Goal: Task Accomplishment & Management: Manage account settings

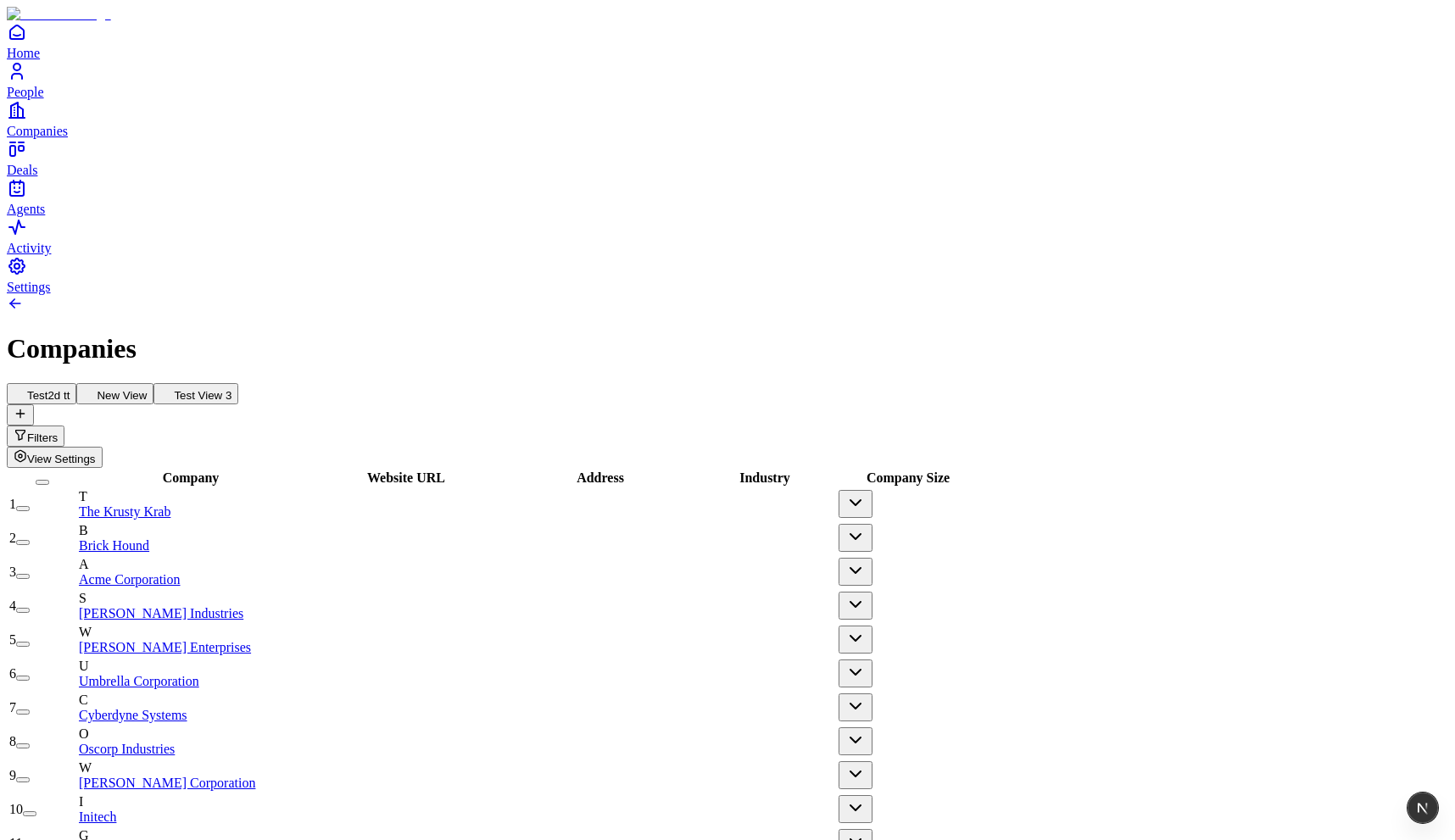
click at [97, 386] on icon at bounding box center [90, 393] width 13 height 13
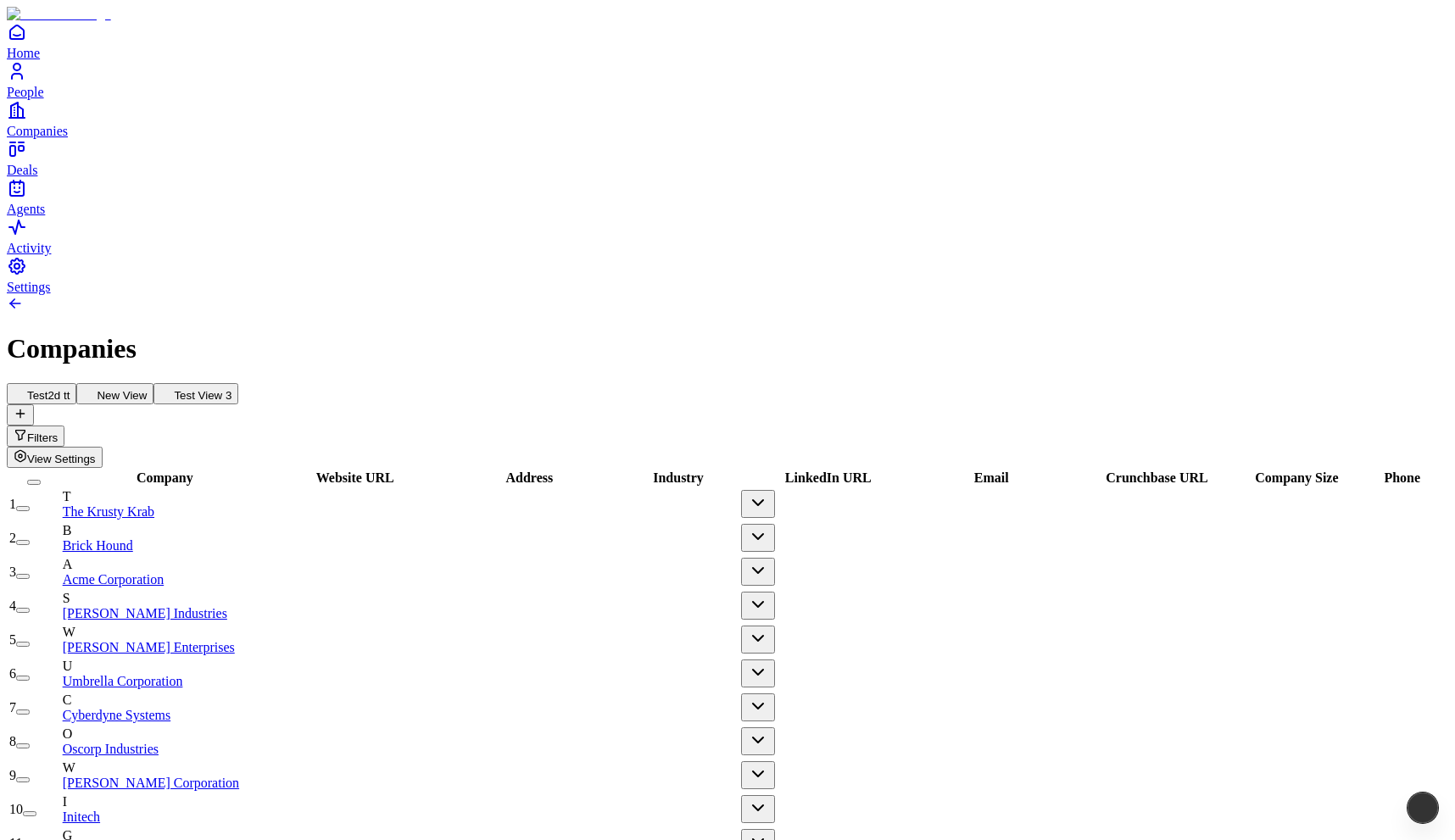
click at [76, 383] on button "Test2d tt" at bounding box center [41, 394] width 69 height 21
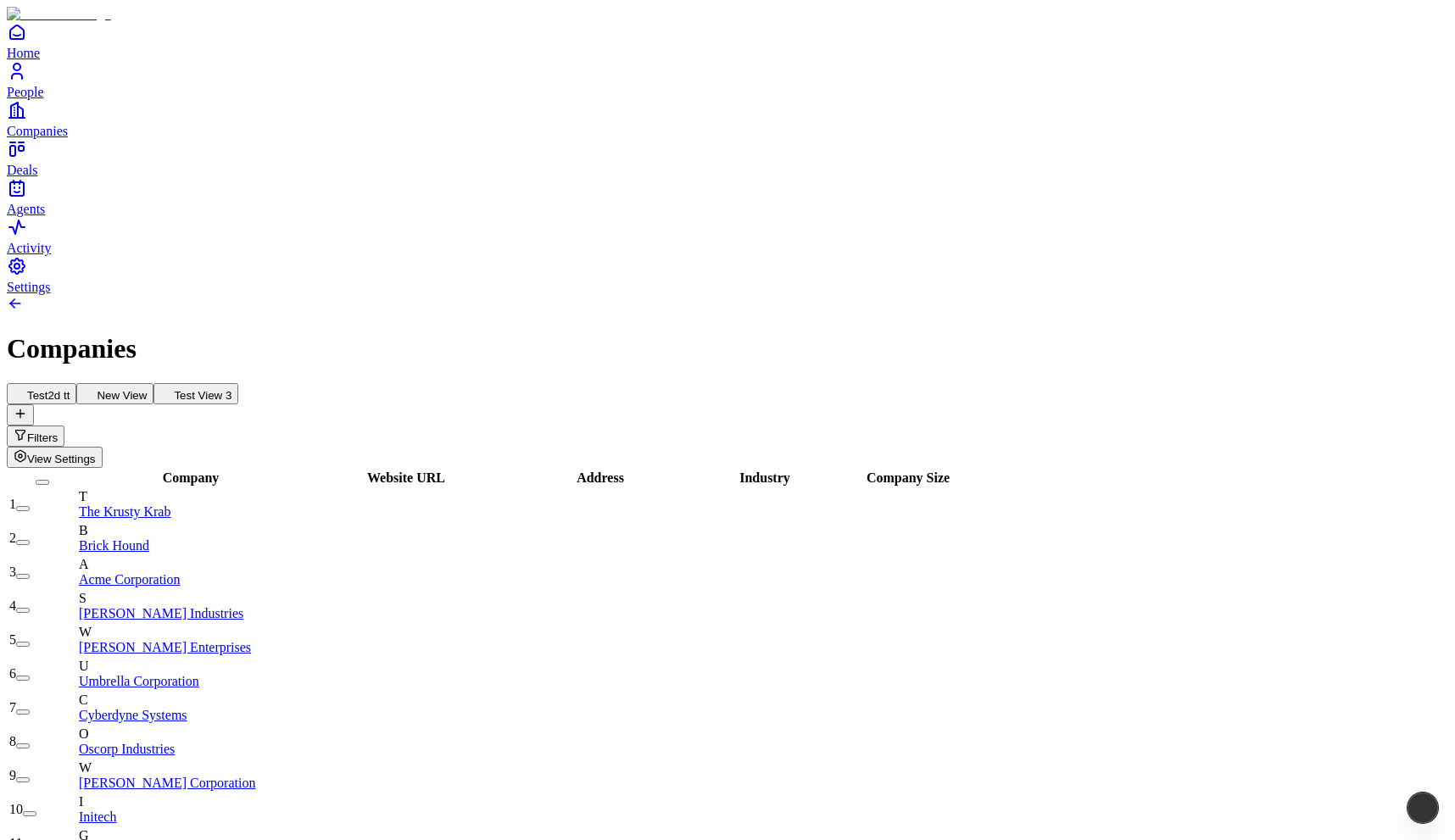
click at [154, 383] on button "New View" at bounding box center [114, 394] width 77 height 21
click at [76, 383] on button "Test2d tt" at bounding box center [41, 394] width 69 height 21
click at [65, 426] on button "Filters" at bounding box center [35, 437] width 58 height 21
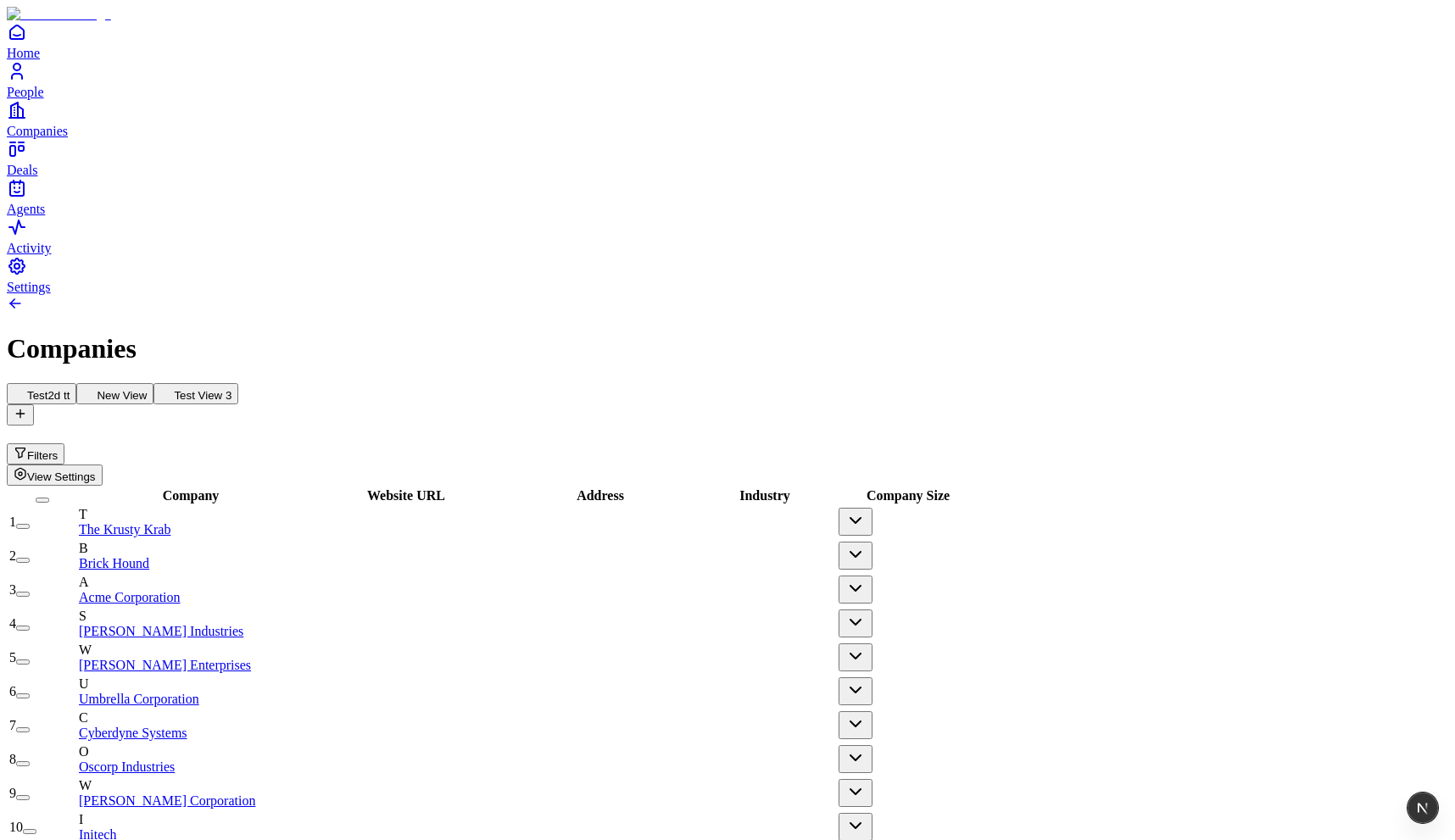
click at [96, 471] on span "View Settings" at bounding box center [62, 476] width 68 height 12
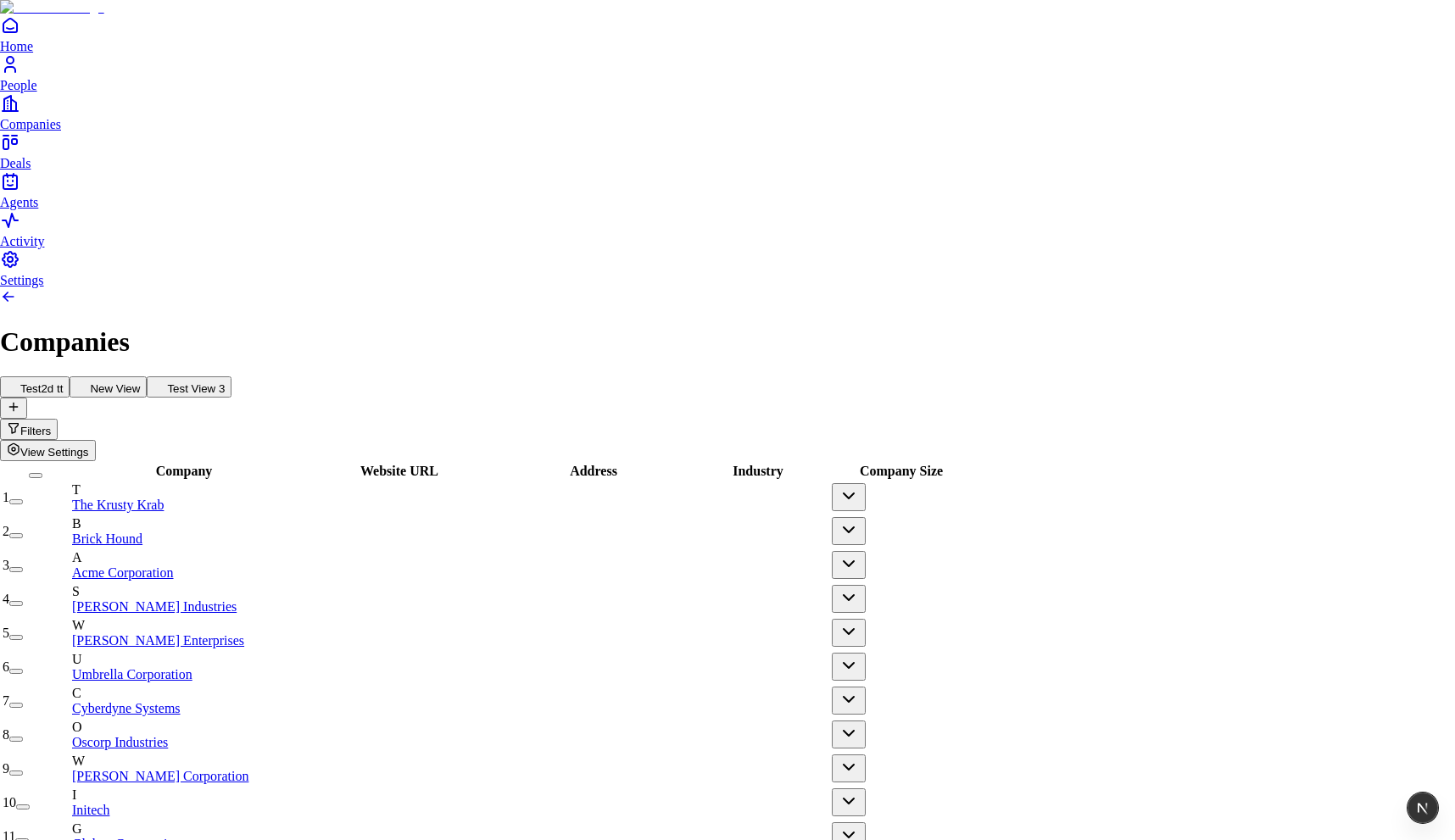
type input "********"
